Goal: Task Accomplishment & Management: Use online tool/utility

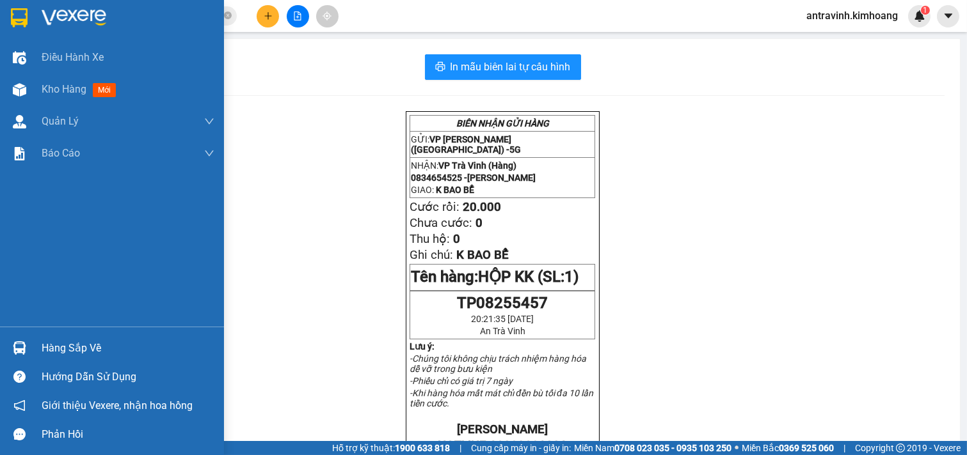
click at [42, 344] on div "Hàng sắp về" at bounding box center [128, 348] width 173 height 19
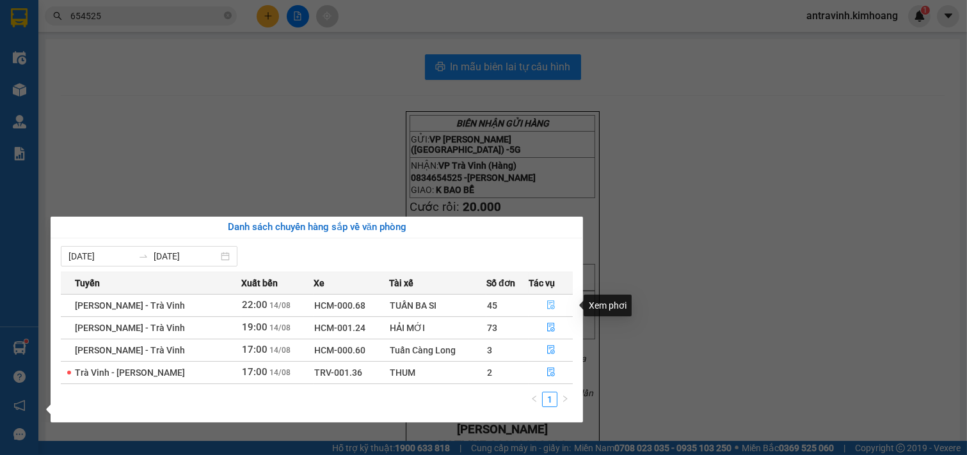
click at [548, 308] on icon "file-done" at bounding box center [550, 305] width 9 height 9
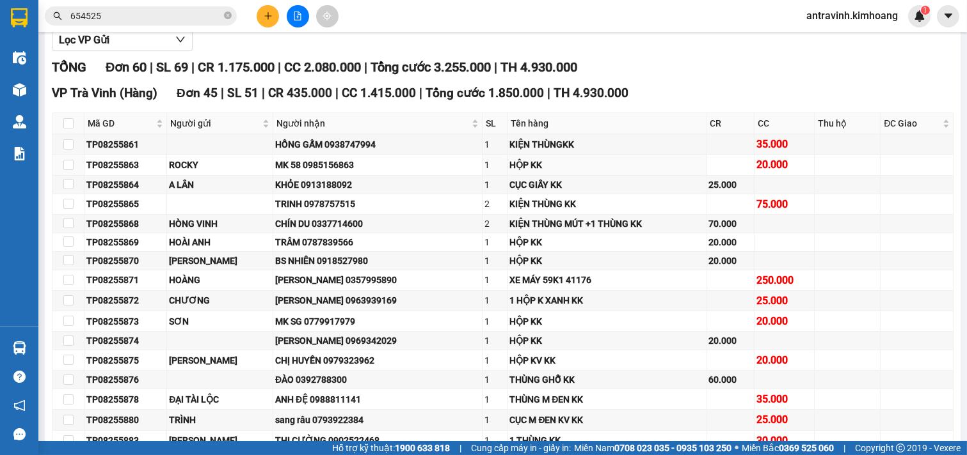
scroll to position [142, 0]
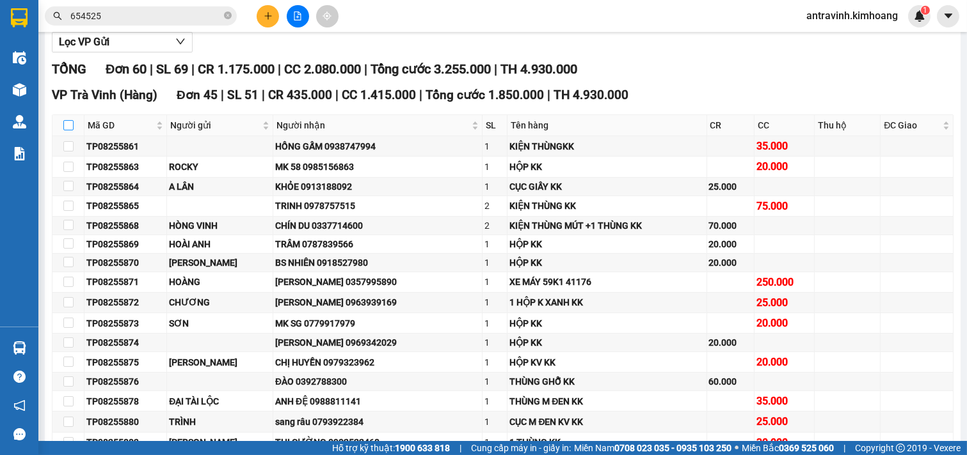
click at [66, 130] on input "checkbox" at bounding box center [68, 125] width 10 height 10
checkbox input "true"
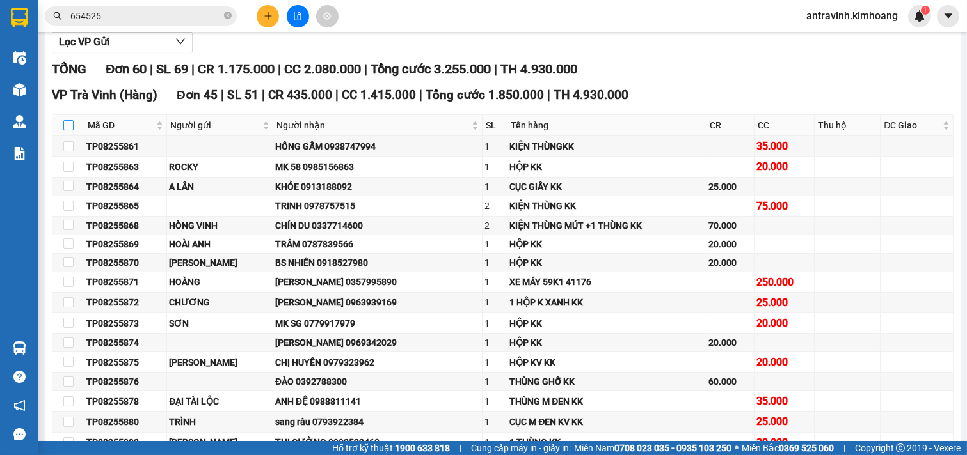
checkbox input "true"
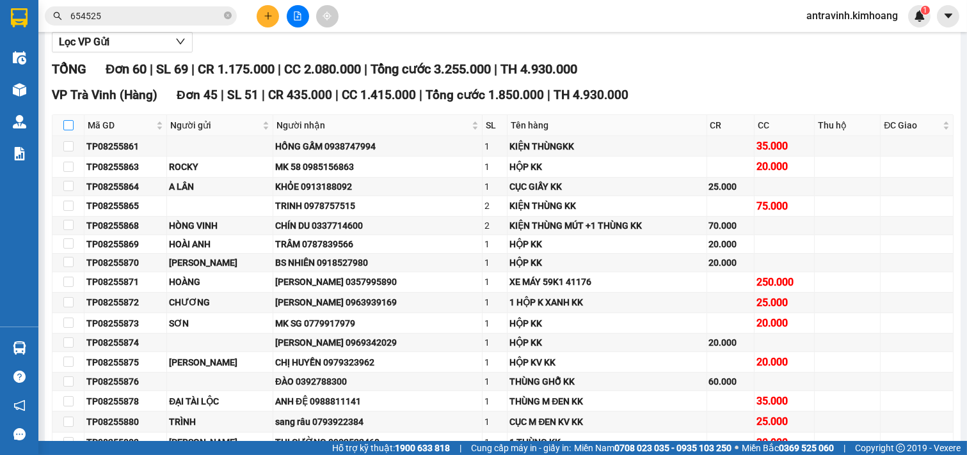
checkbox input "true"
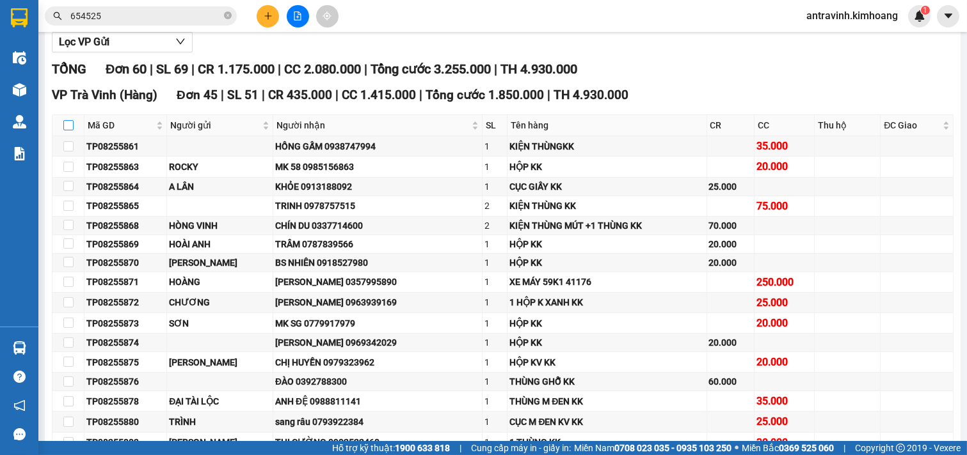
checkbox input "true"
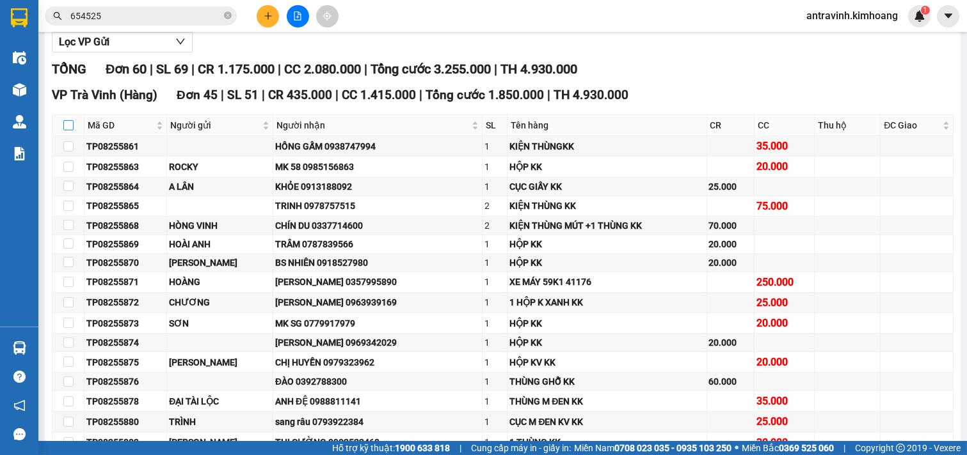
checkbox input "true"
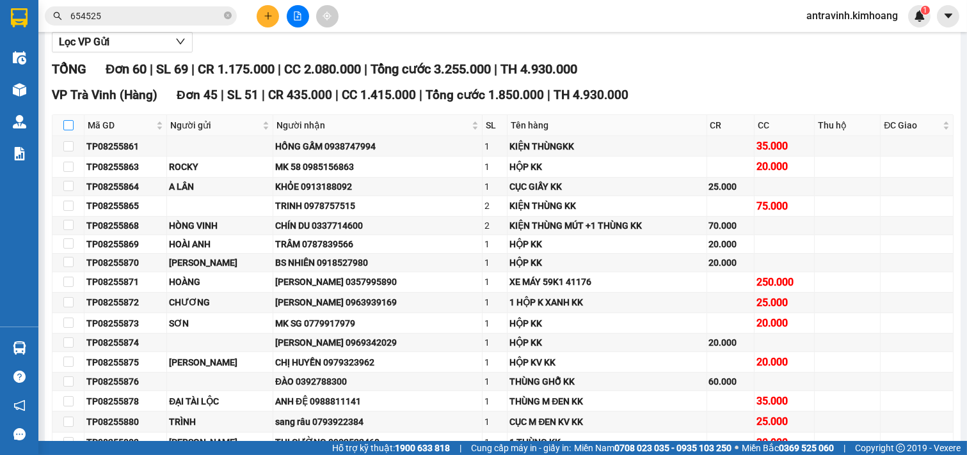
checkbox input "true"
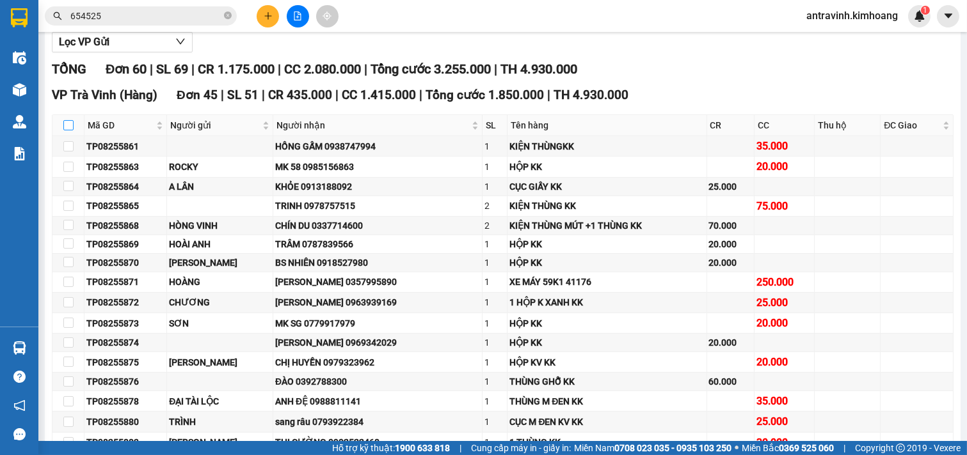
checkbox input "true"
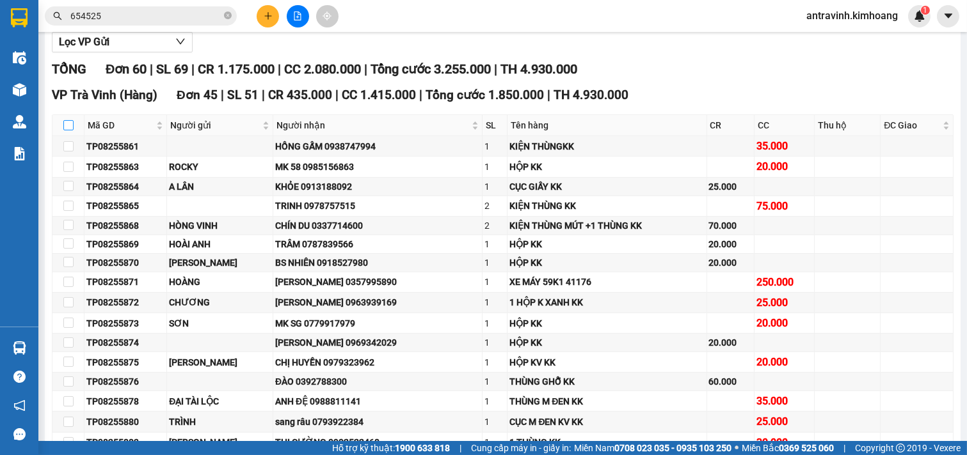
checkbox input "true"
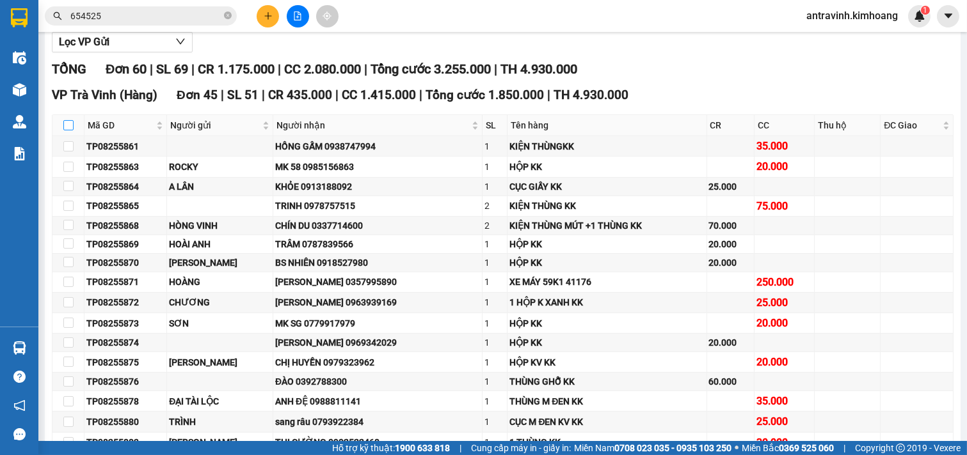
checkbox input "true"
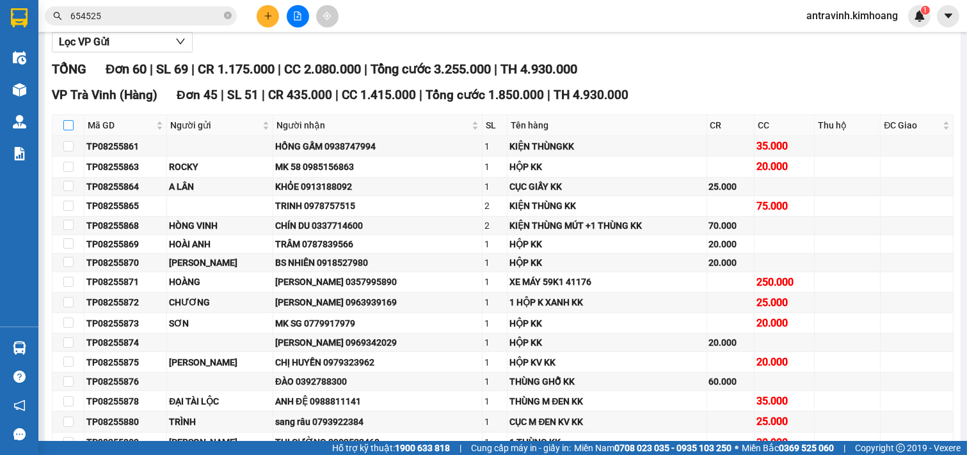
checkbox input "true"
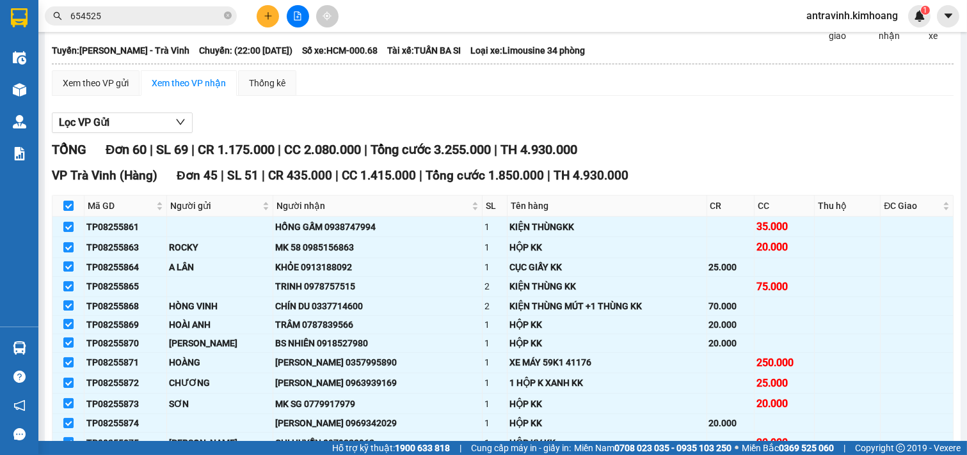
scroll to position [0, 0]
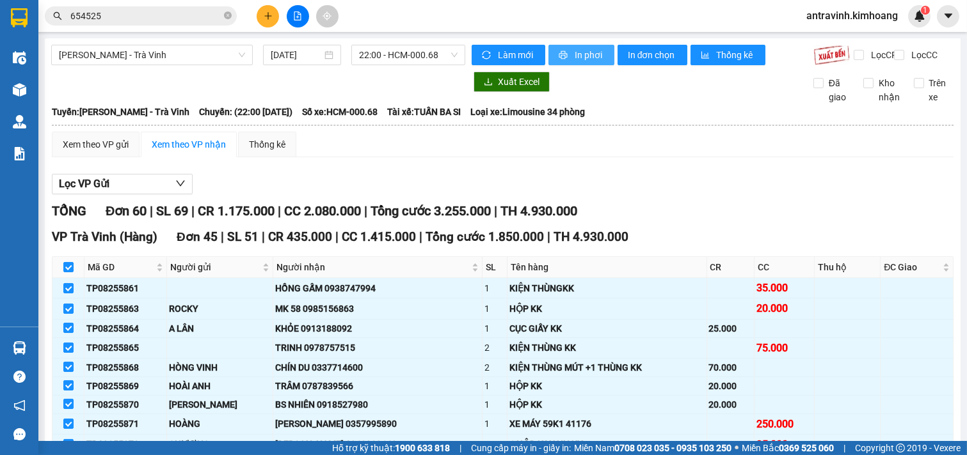
click at [574, 52] on span "In phơi" at bounding box center [588, 55] width 29 height 14
